Goal: Information Seeking & Learning: Check status

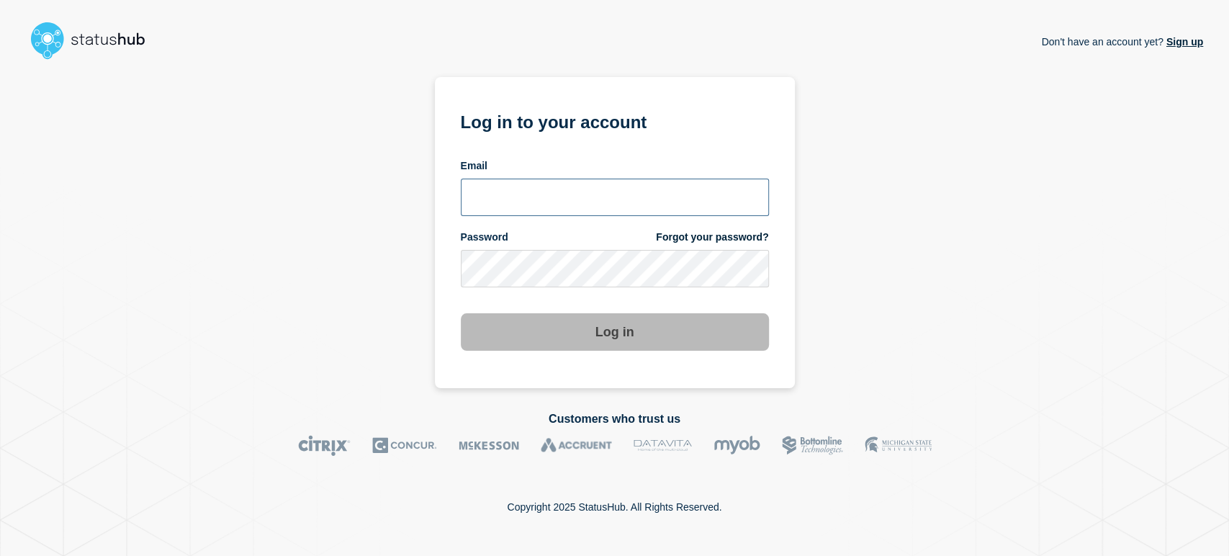
click at [461, 194] on input "email input" at bounding box center [615, 197] width 308 height 37
type input "sean.webb@conexon.us"
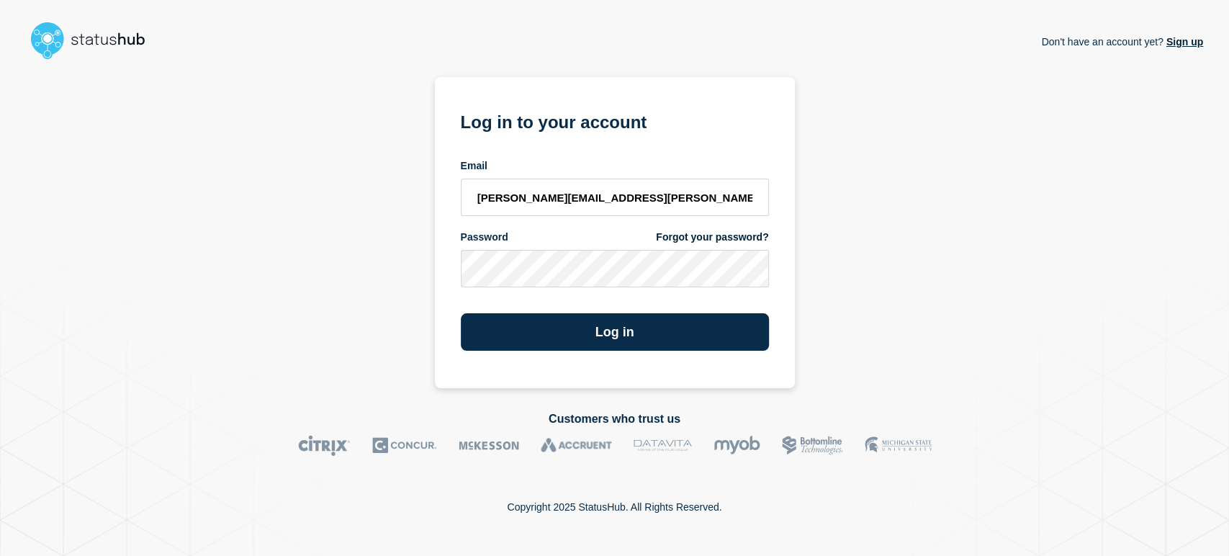
click at [461, 313] on button "Log in" at bounding box center [615, 331] width 308 height 37
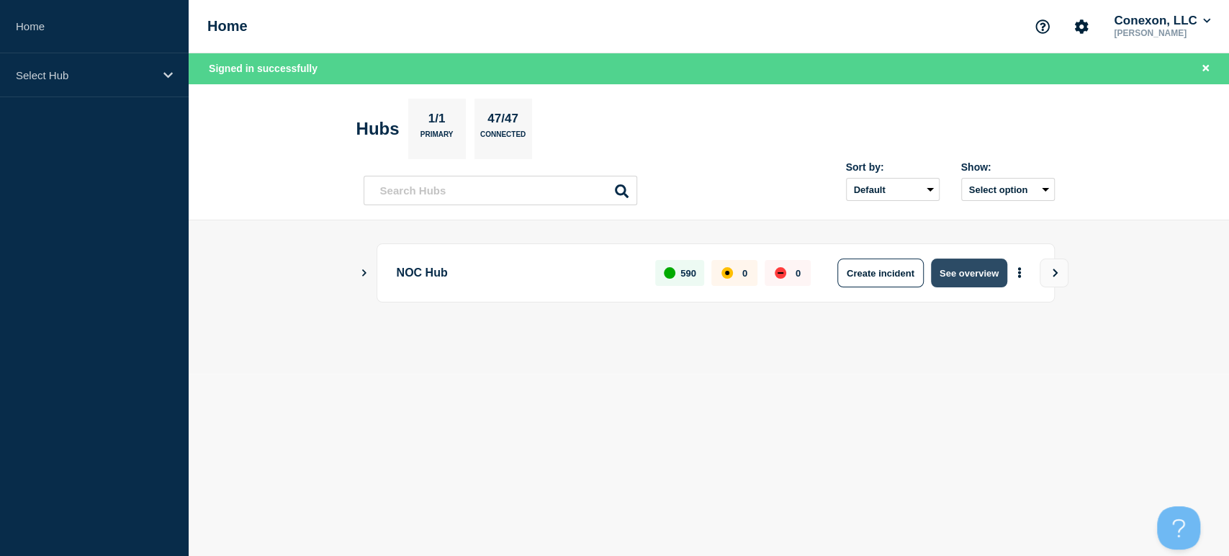
click at [967, 272] on button "See overview" at bounding box center [969, 273] width 76 height 29
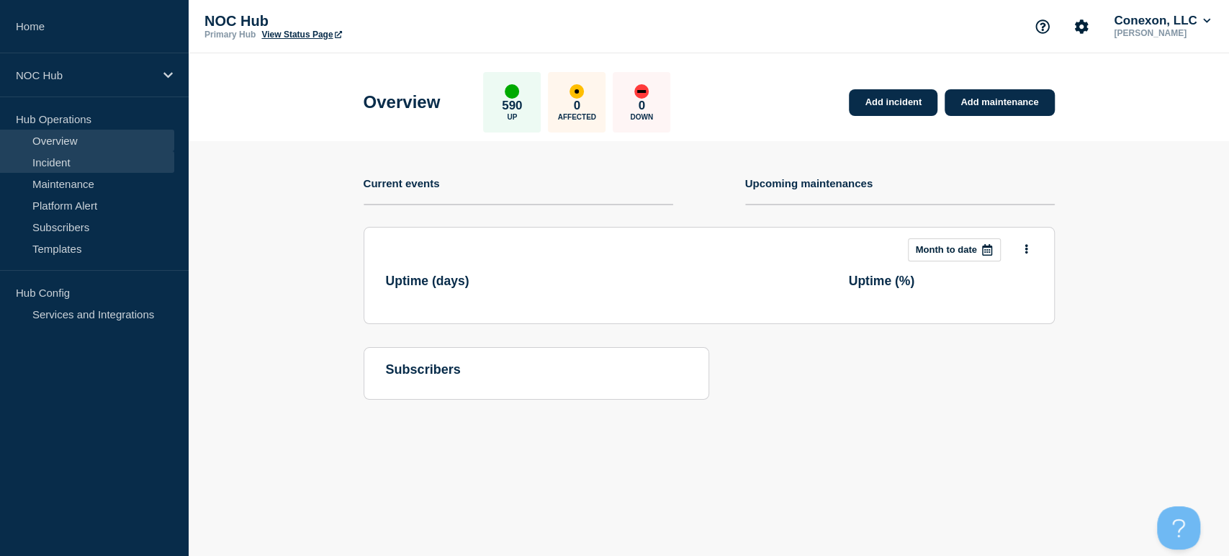
click at [50, 166] on link "Incident" at bounding box center [87, 162] width 174 height 22
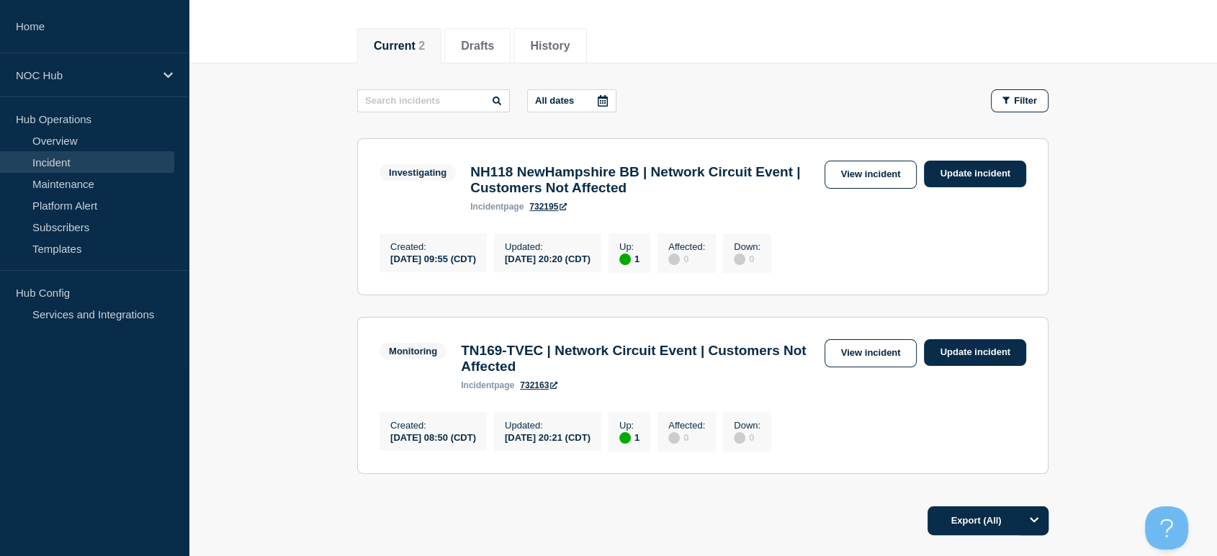
scroll to position [240, 0]
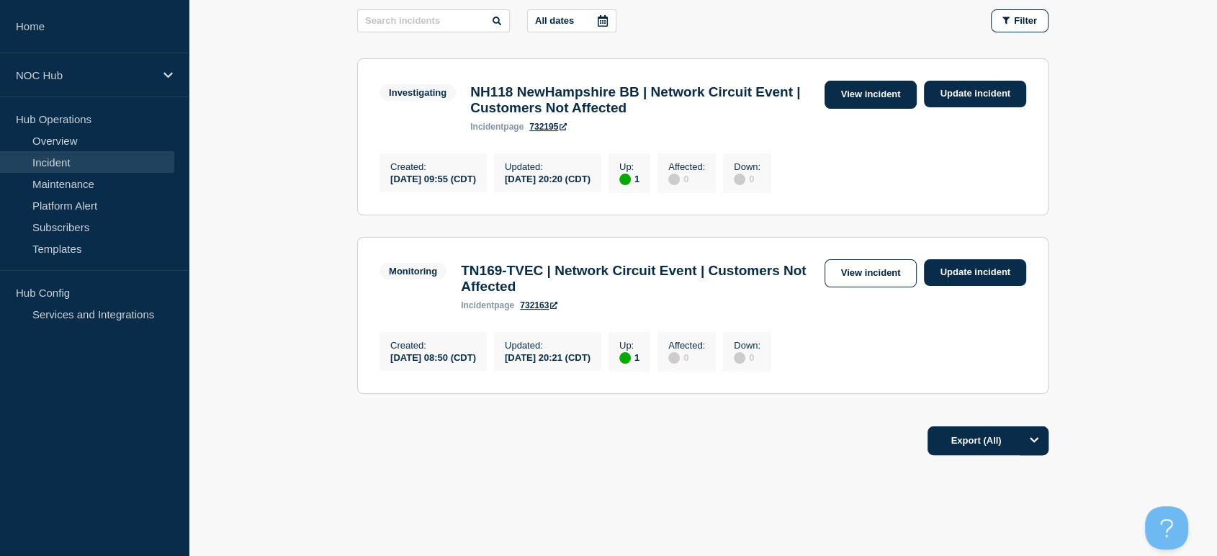
click at [859, 93] on link "View incident" at bounding box center [871, 95] width 93 height 28
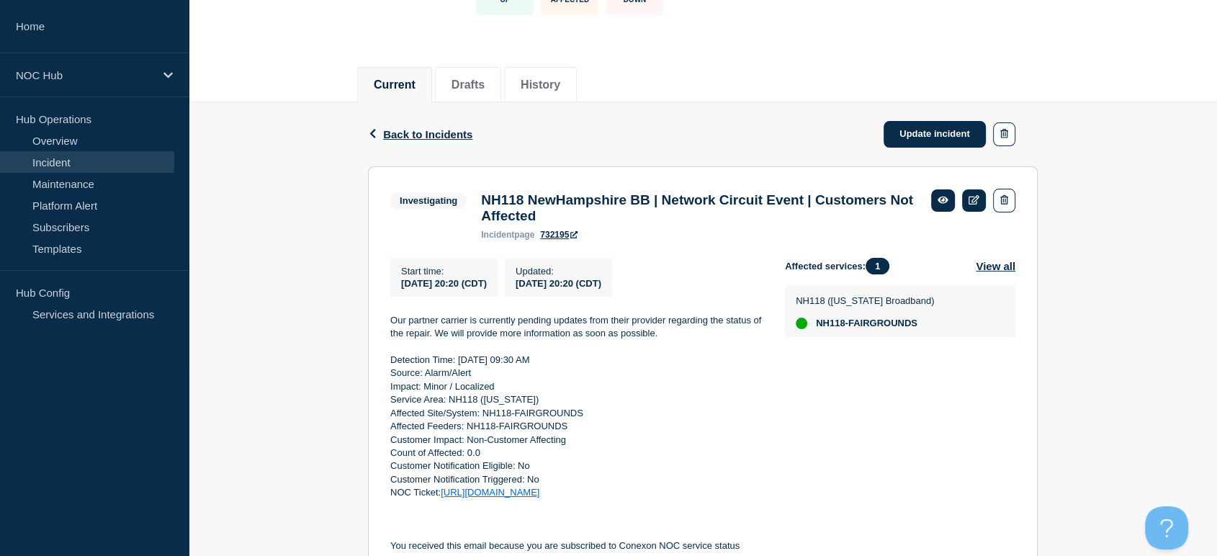
scroll to position [240, 0]
